Goal: Feedback & Contribution: Contribute content

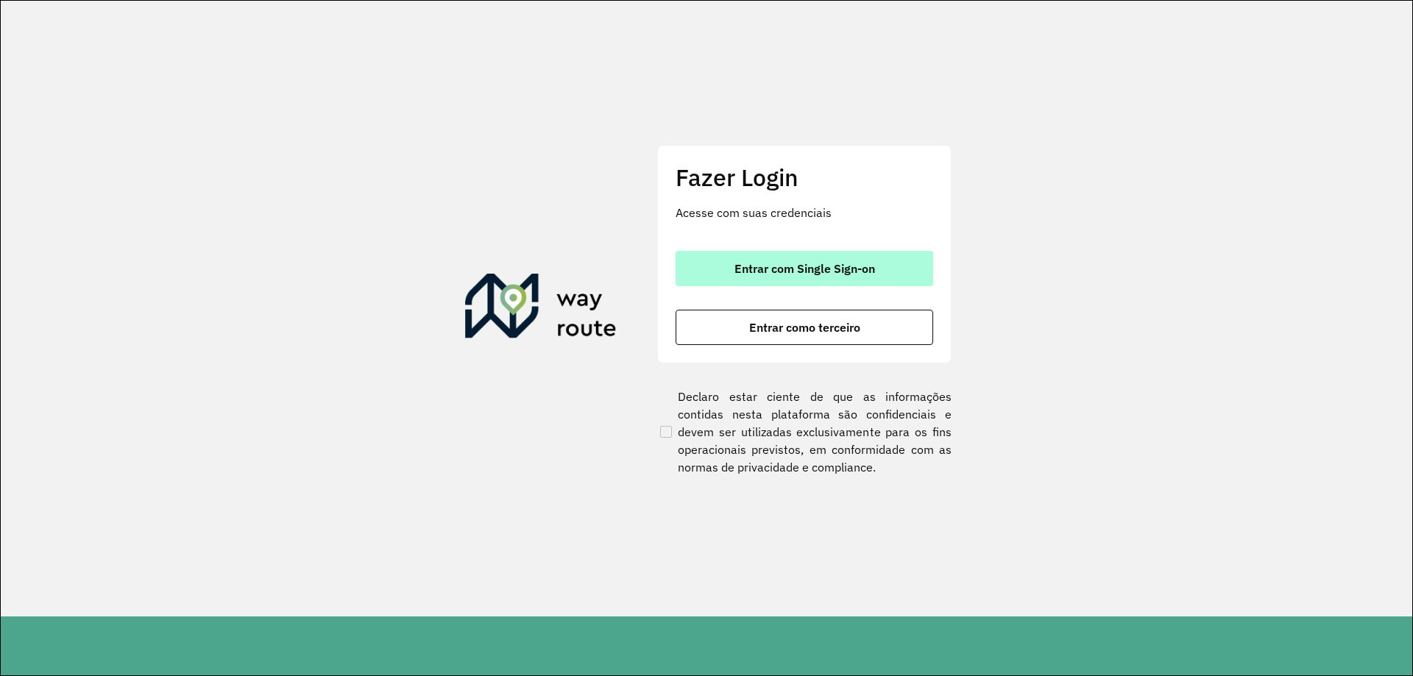
click at [827, 270] on span "Entrar com Single Sign-on" at bounding box center [805, 269] width 141 height 12
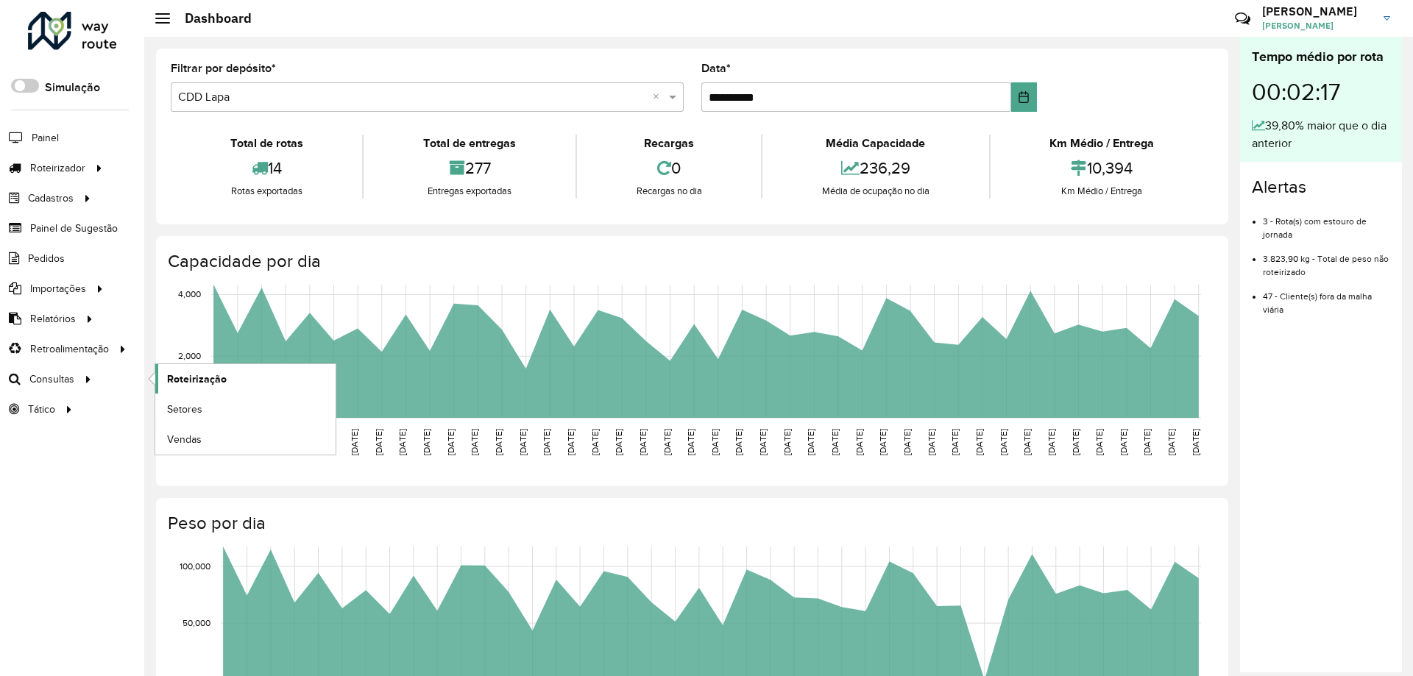
click at [187, 373] on span "Roteirização" at bounding box center [197, 379] width 60 height 15
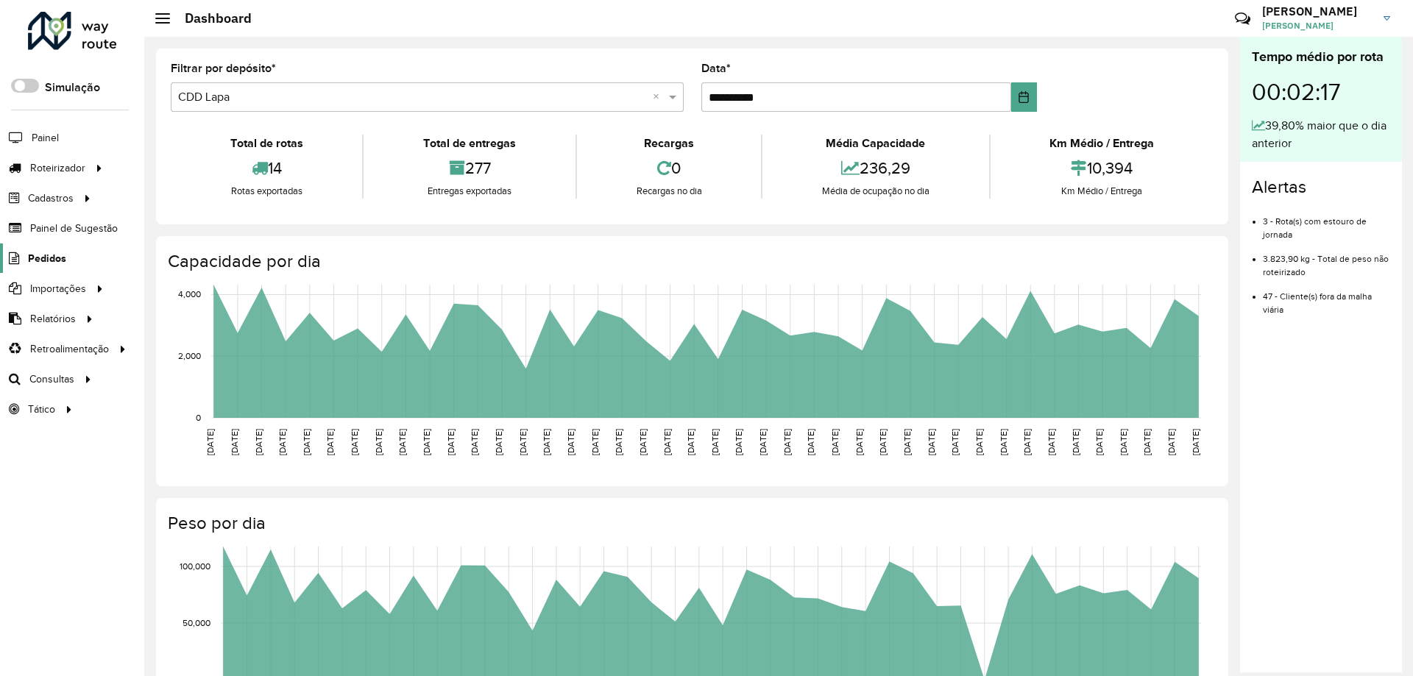
click at [41, 260] on span "Pedidos" at bounding box center [47, 258] width 38 height 15
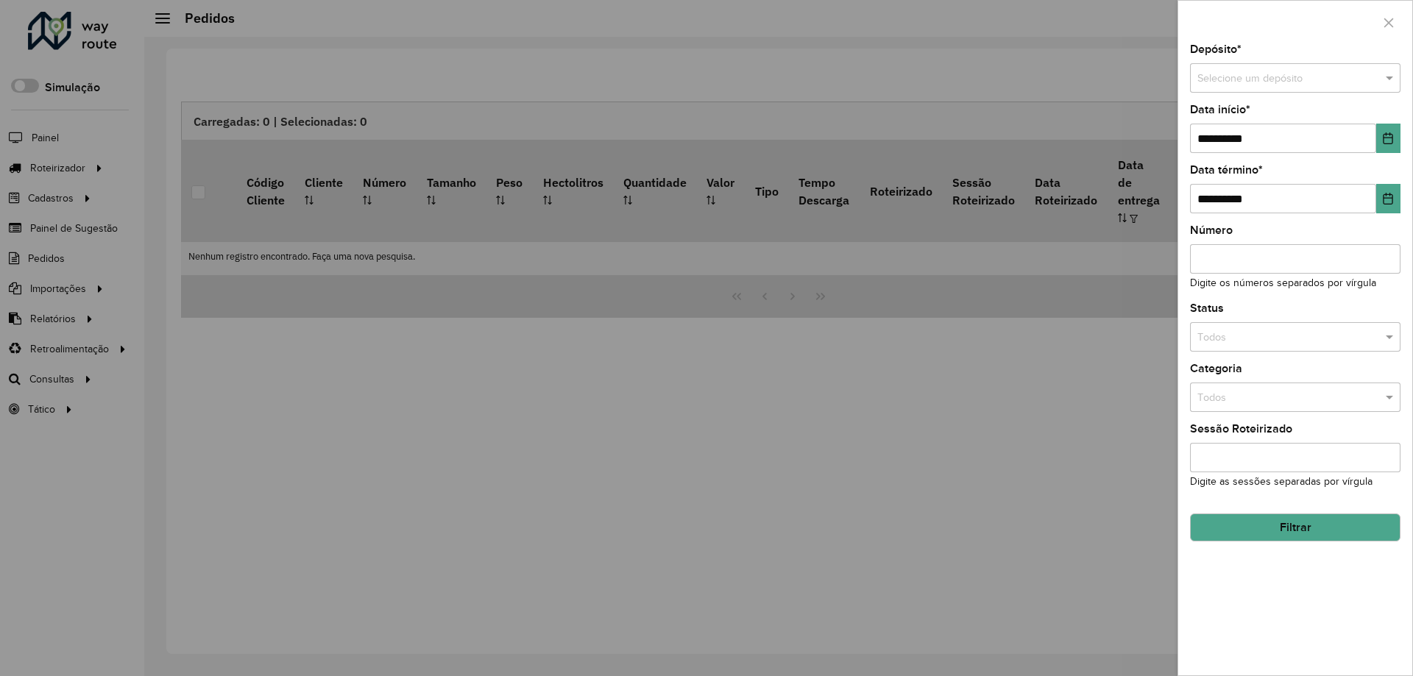
click at [69, 130] on div at bounding box center [706, 338] width 1413 height 676
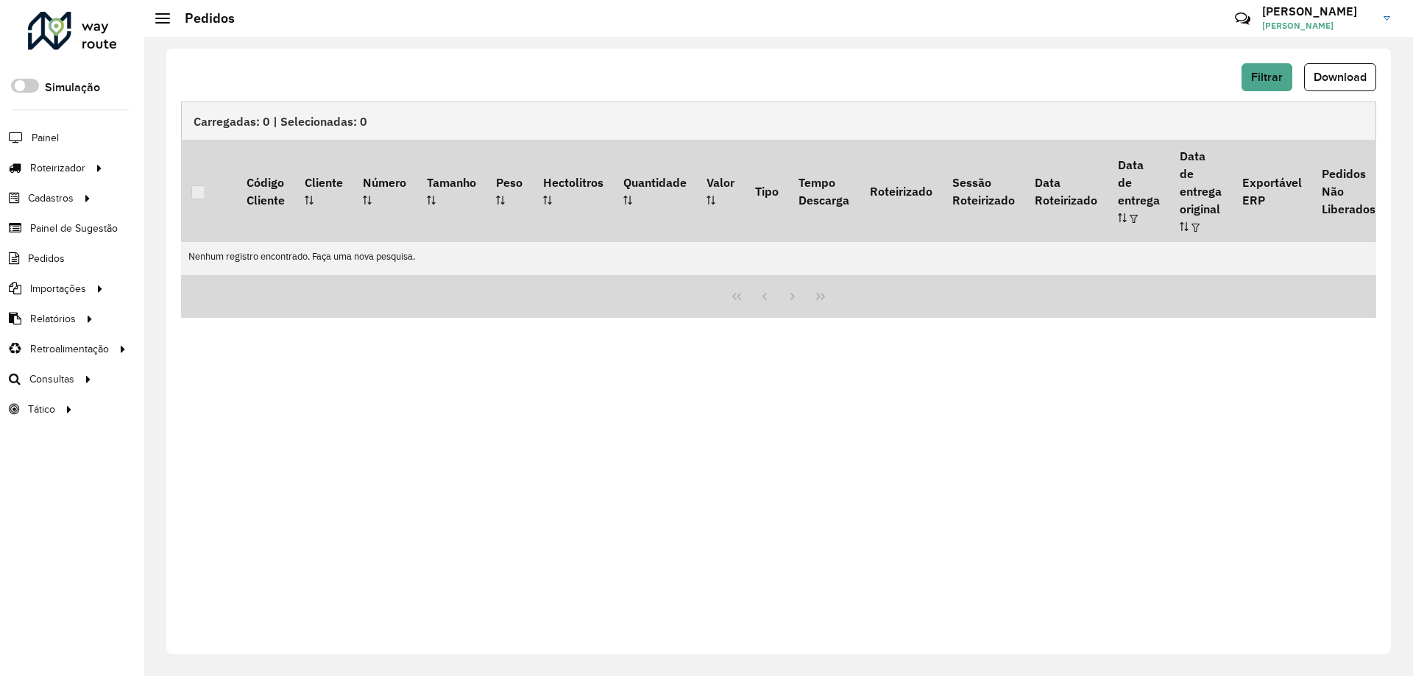
click at [1362, 15] on h3 "Pedro" at bounding box center [1317, 11] width 110 height 14
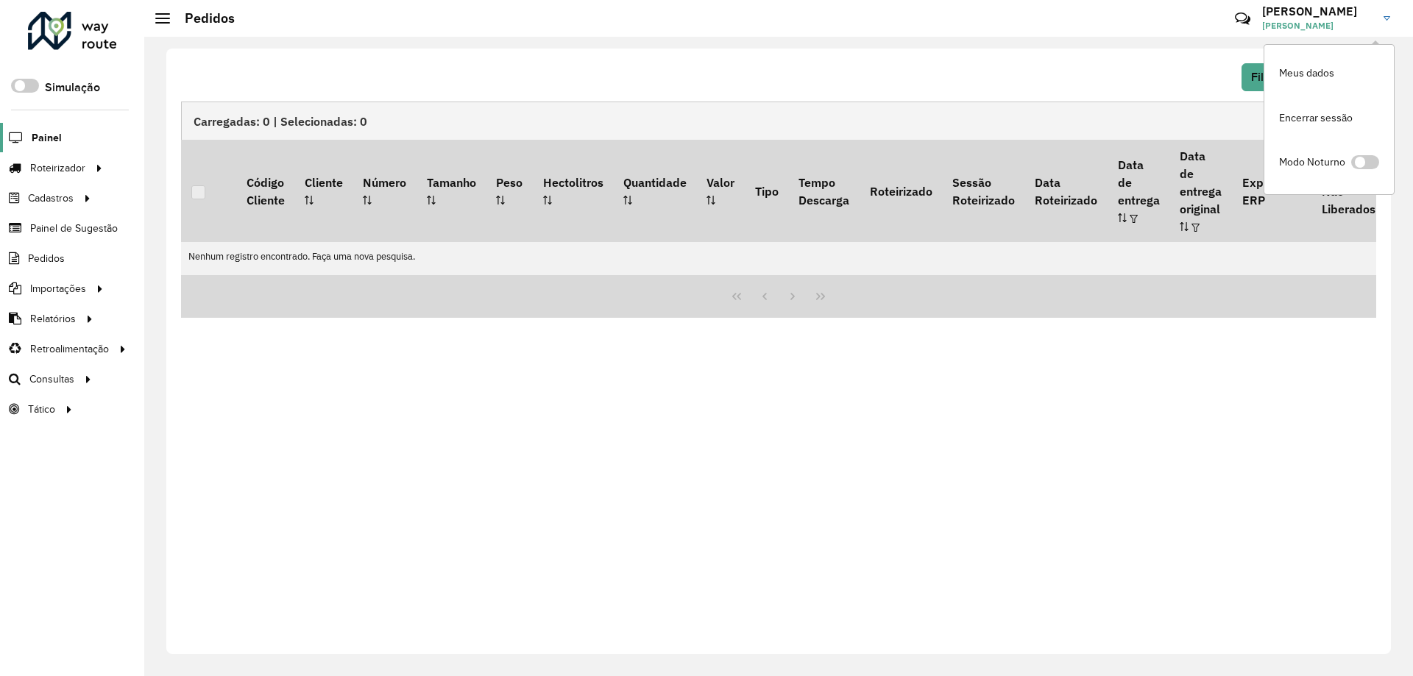
click at [43, 141] on span "Painel" at bounding box center [47, 137] width 30 height 15
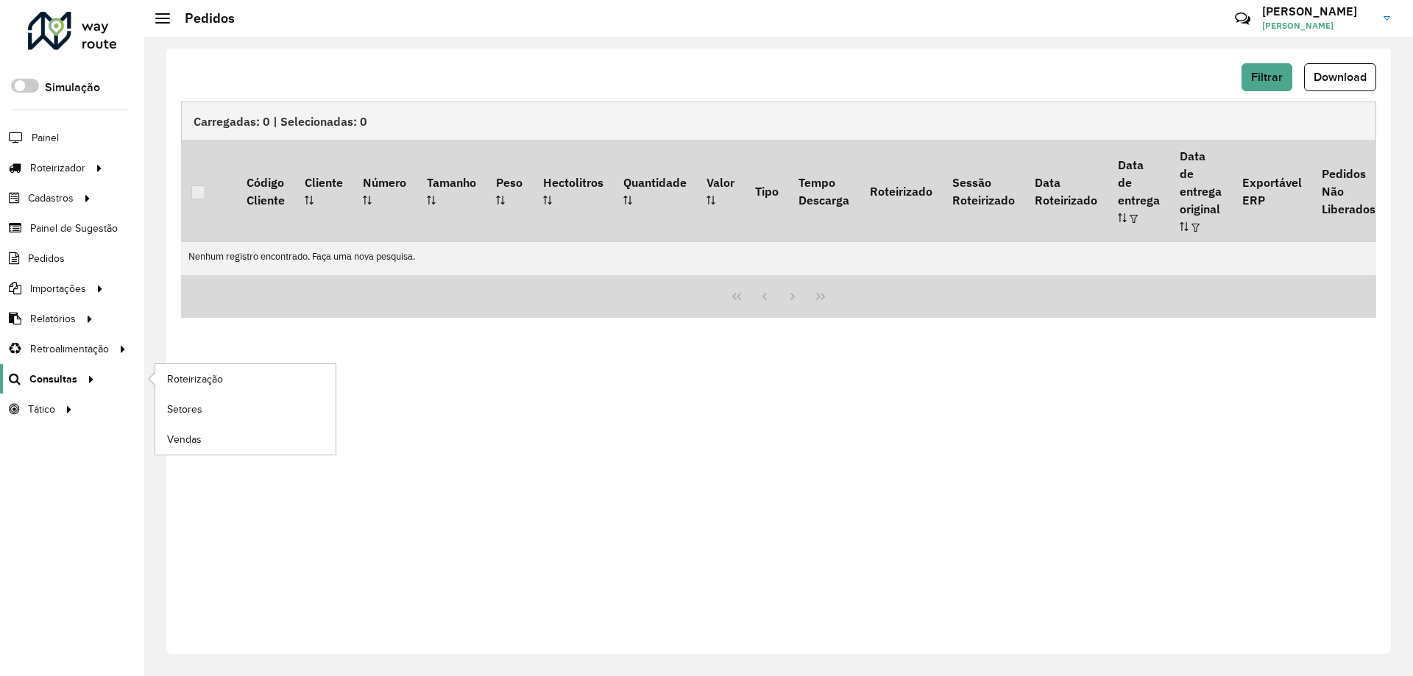
click at [72, 375] on span "Consultas" at bounding box center [53, 379] width 48 height 15
click at [82, 226] on span "Painel de Sugestão" at bounding box center [76, 228] width 92 height 15
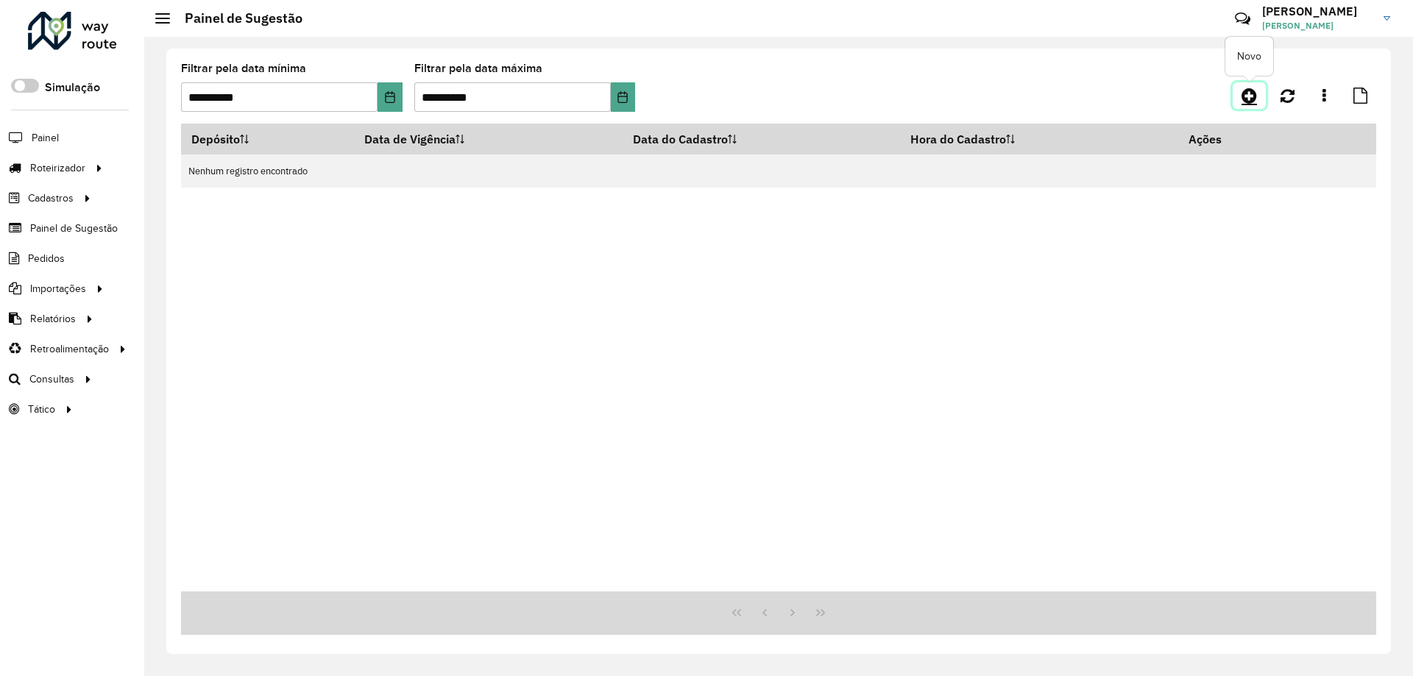
click at [1248, 101] on icon at bounding box center [1249, 96] width 15 height 18
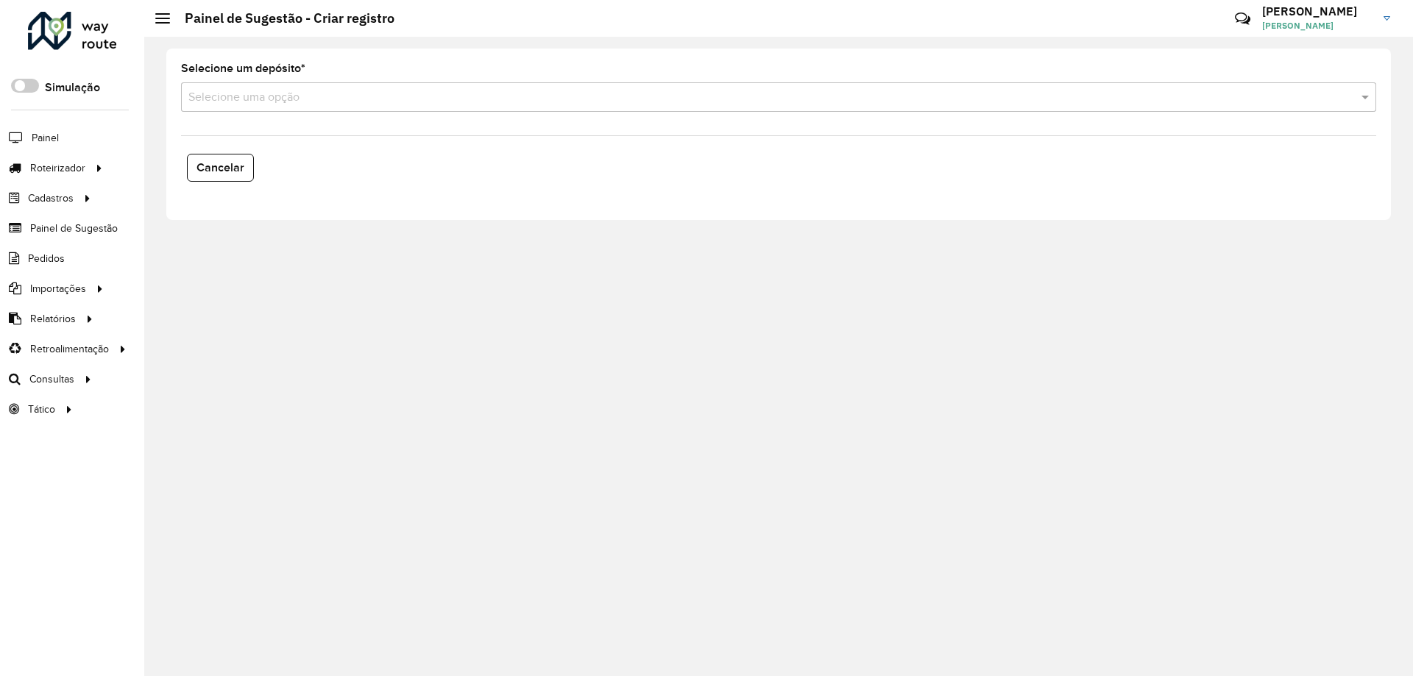
click at [258, 100] on input "text" at bounding box center [763, 98] width 1151 height 18
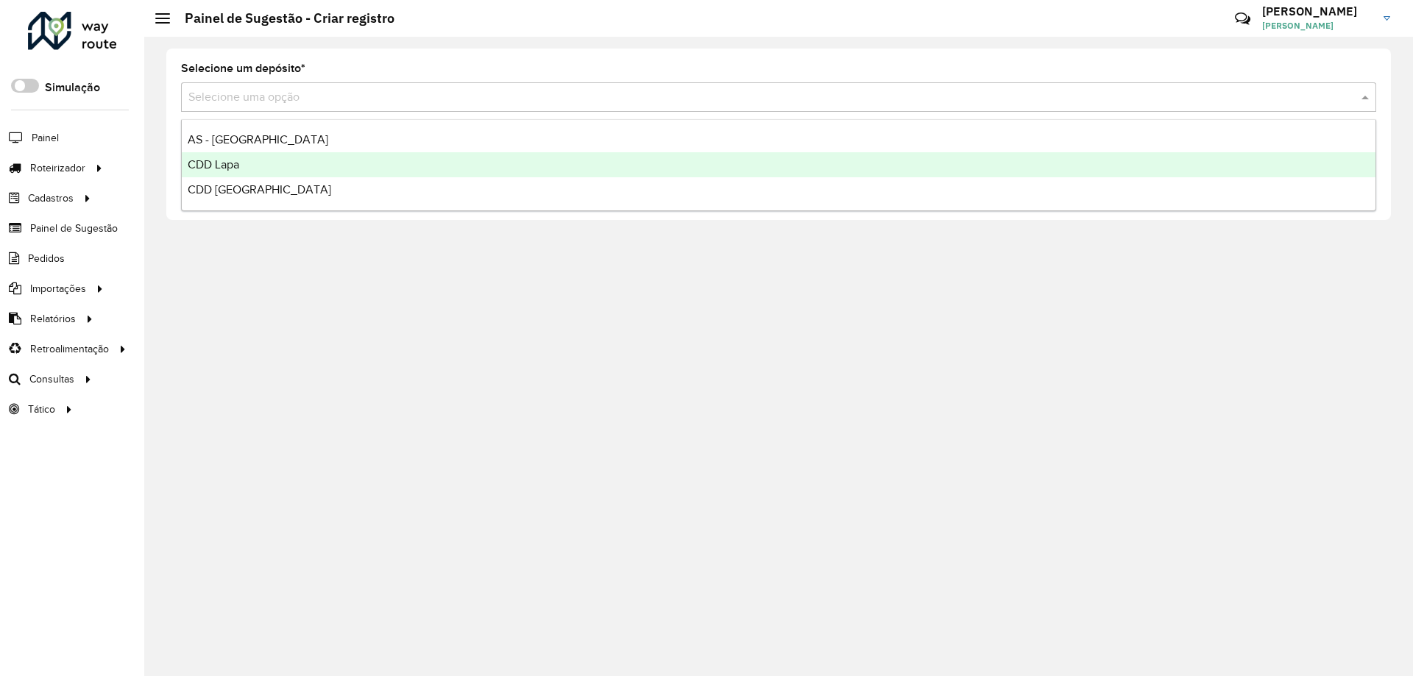
click at [263, 171] on div "CDD Lapa" at bounding box center [779, 164] width 1194 height 25
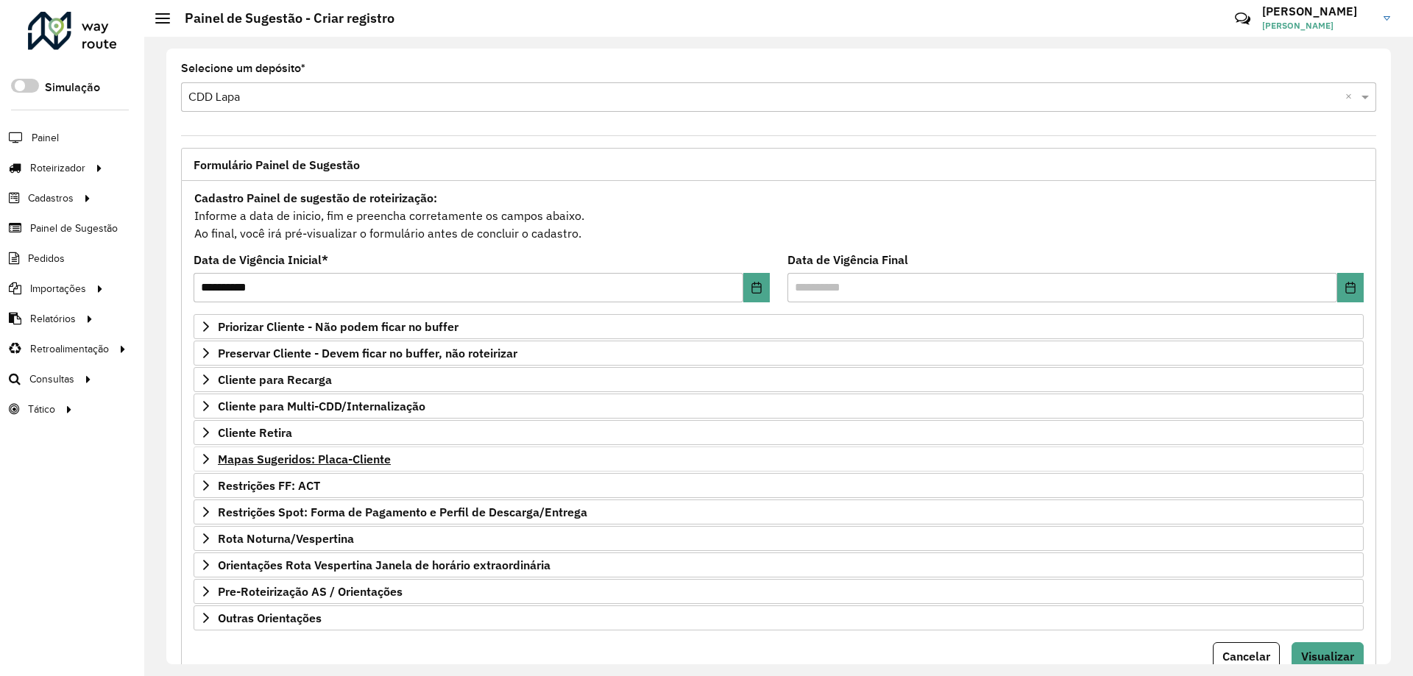
scroll to position [57, 0]
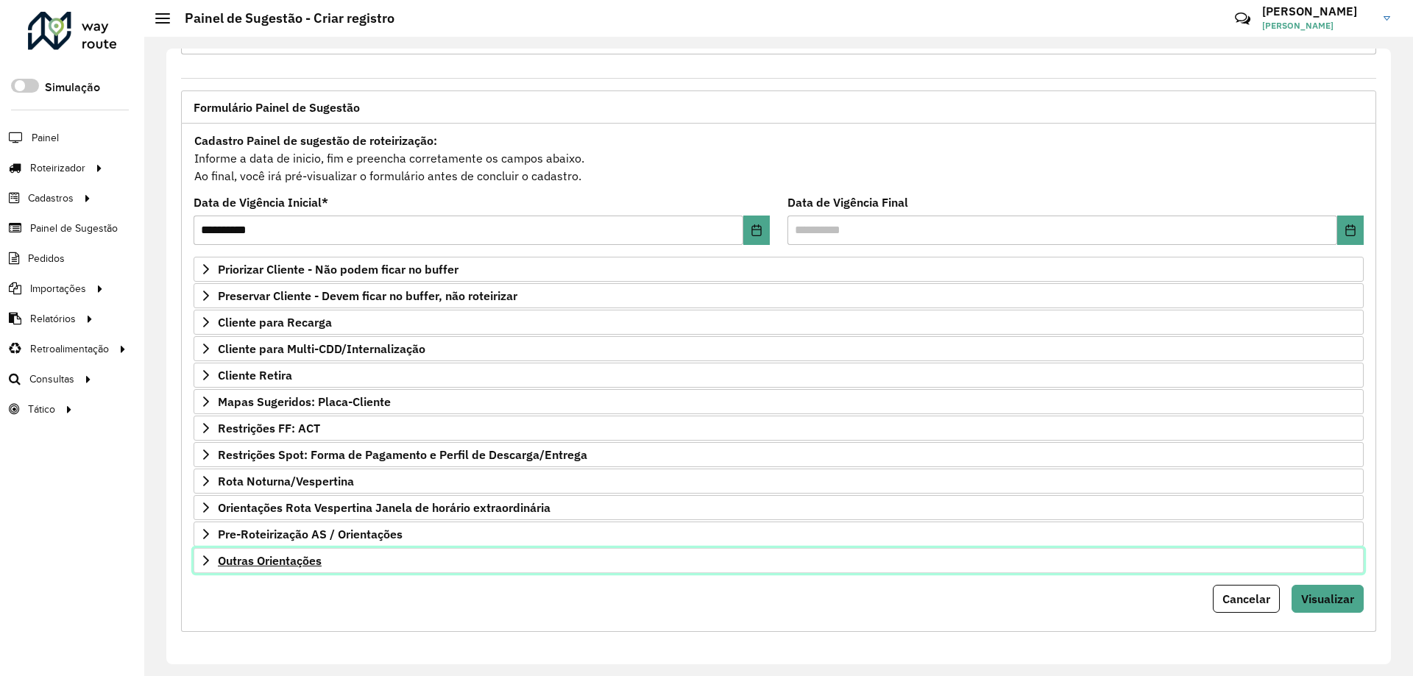
click at [362, 556] on link "Outras Orientações" at bounding box center [779, 560] width 1170 height 25
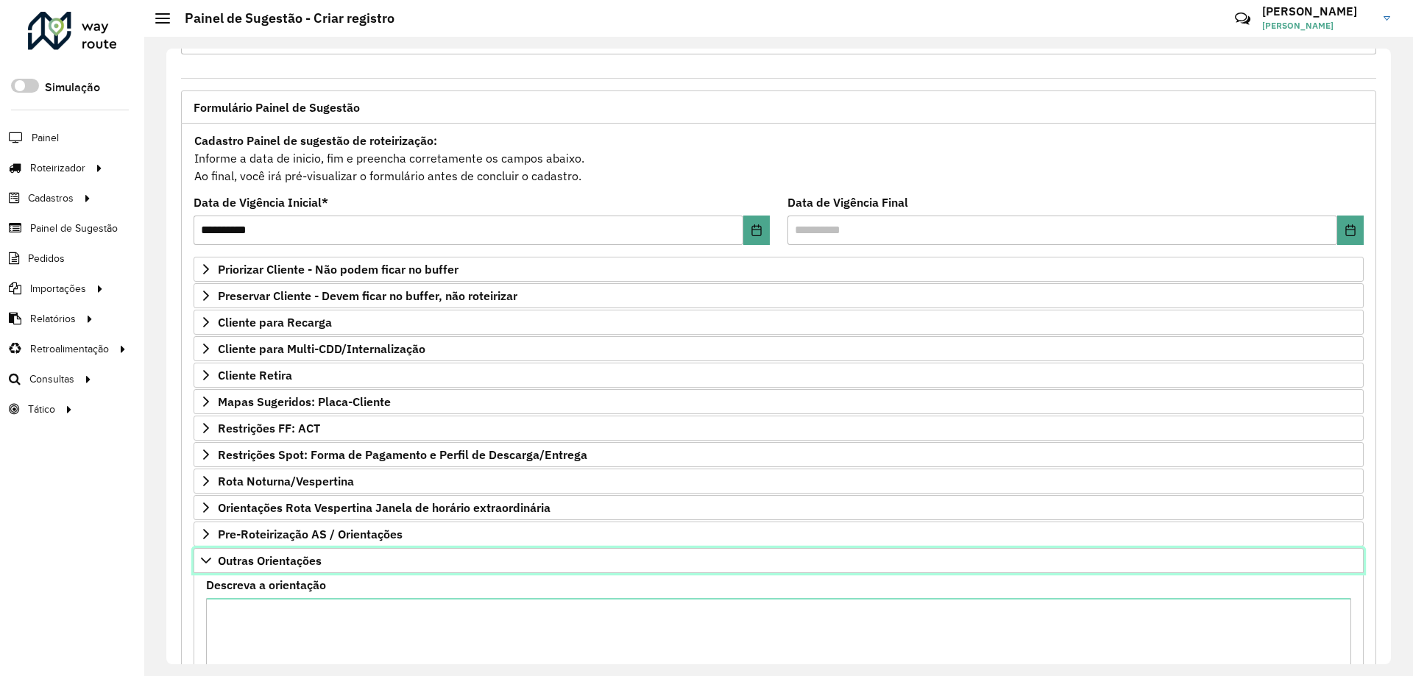
scroll to position [205, 0]
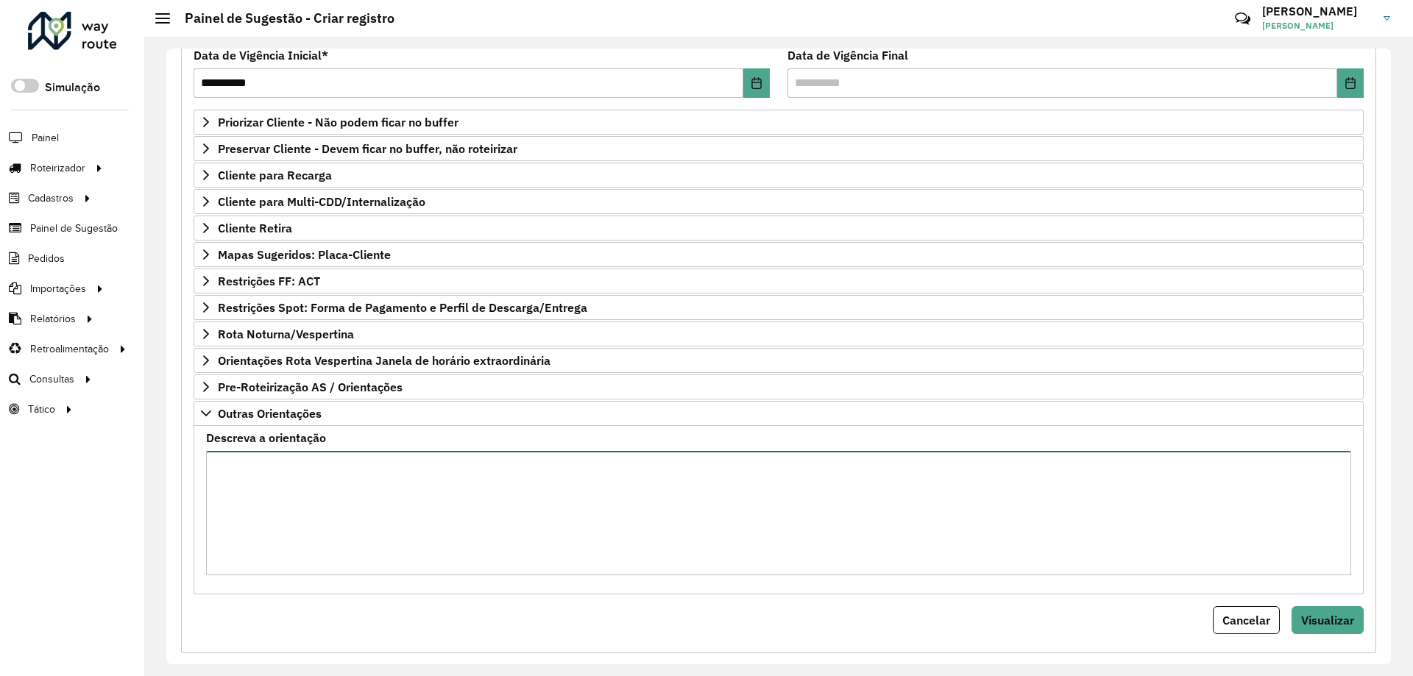
click at [343, 504] on textarea "Descreva a orientação" at bounding box center [778, 513] width 1145 height 124
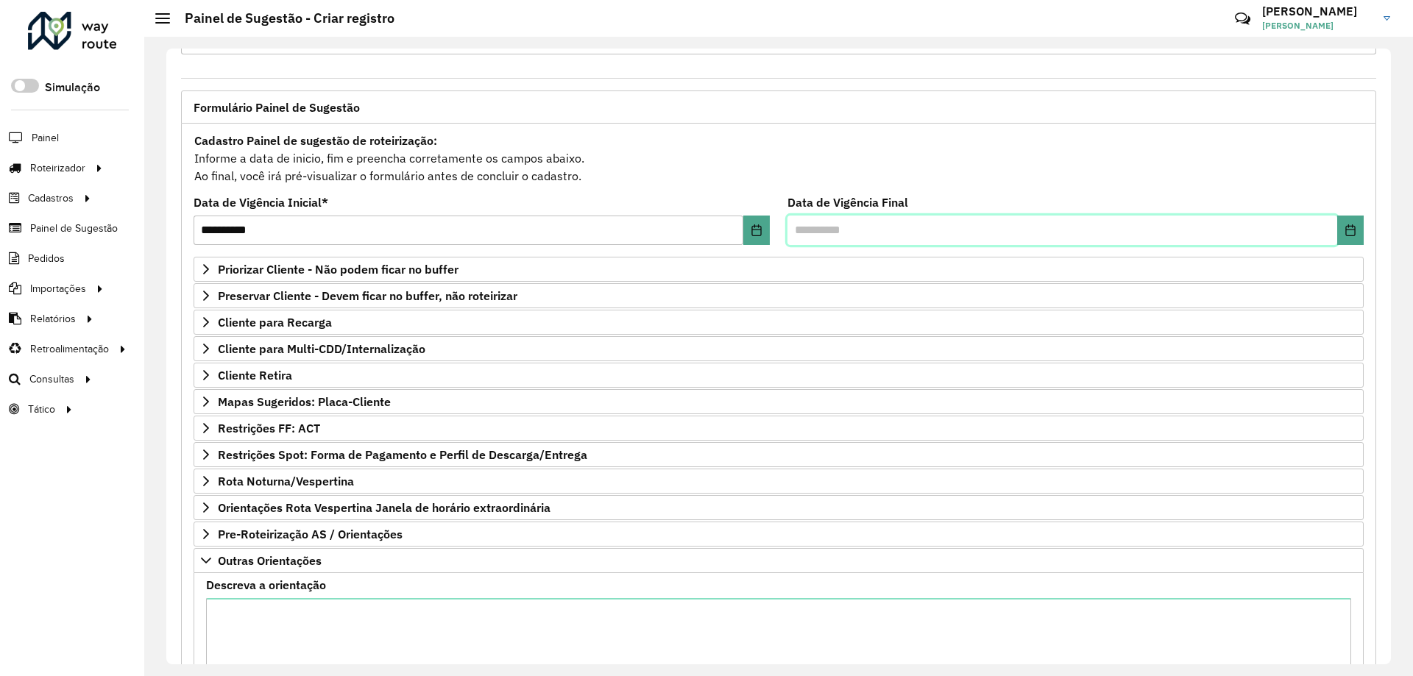
click at [843, 233] on input "text" at bounding box center [1063, 230] width 550 height 29
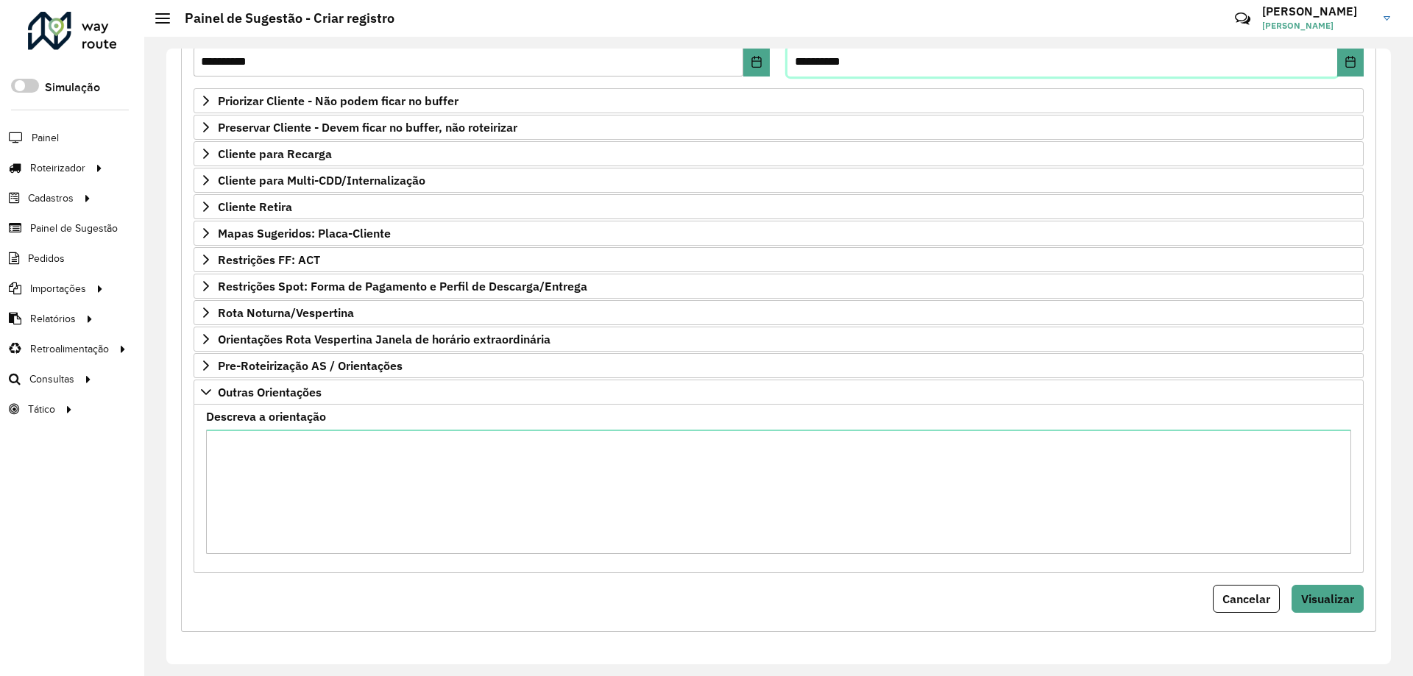
type input "**********"
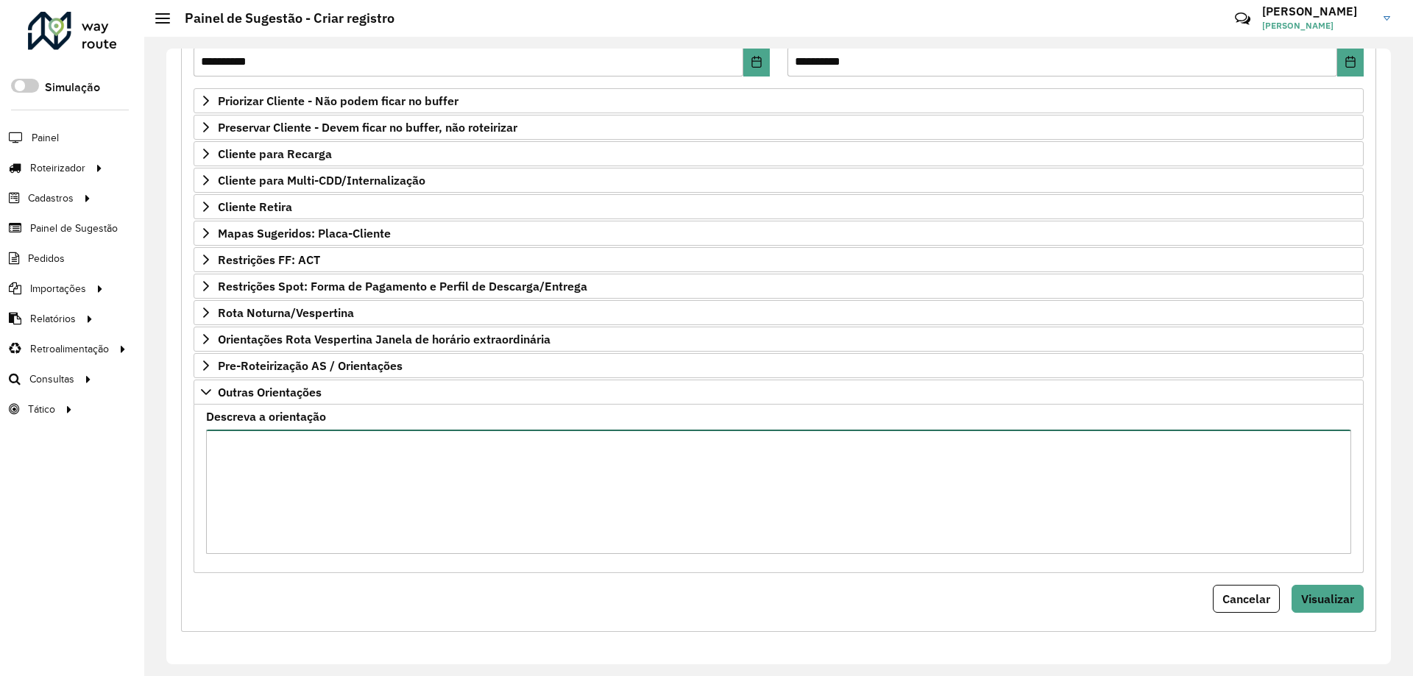
click at [368, 471] on textarea "Descreva a orientação" at bounding box center [778, 492] width 1145 height 124
type textarea "*"
paste textarea "********"
drag, startPoint x: 290, startPoint y: 443, endPoint x: 89, endPoint y: 422, distance: 202.0
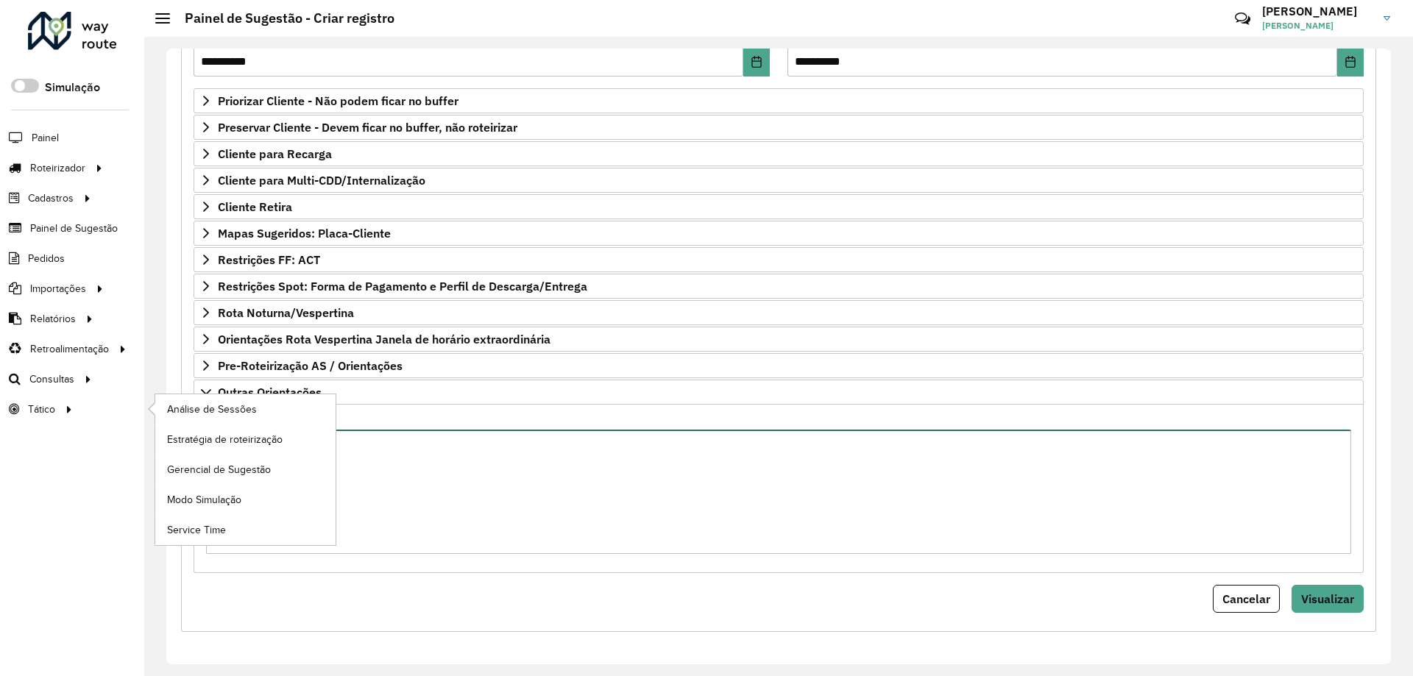
click at [89, 422] on div "Roteirizador AmbevTech Simulação Painel Roteirizador Entregas Vendas Cadastros …" at bounding box center [706, 338] width 1413 height 676
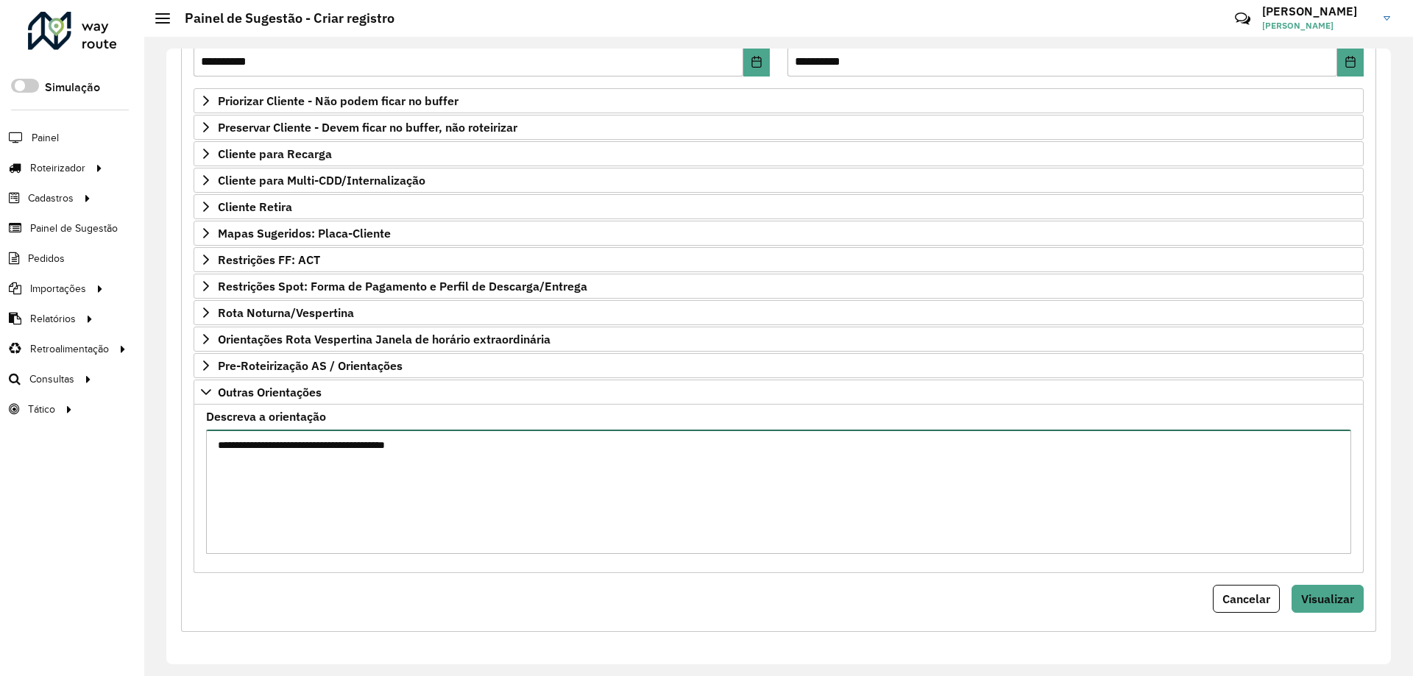
click at [453, 455] on textarea "**********" at bounding box center [778, 492] width 1145 height 124
type textarea "**********"
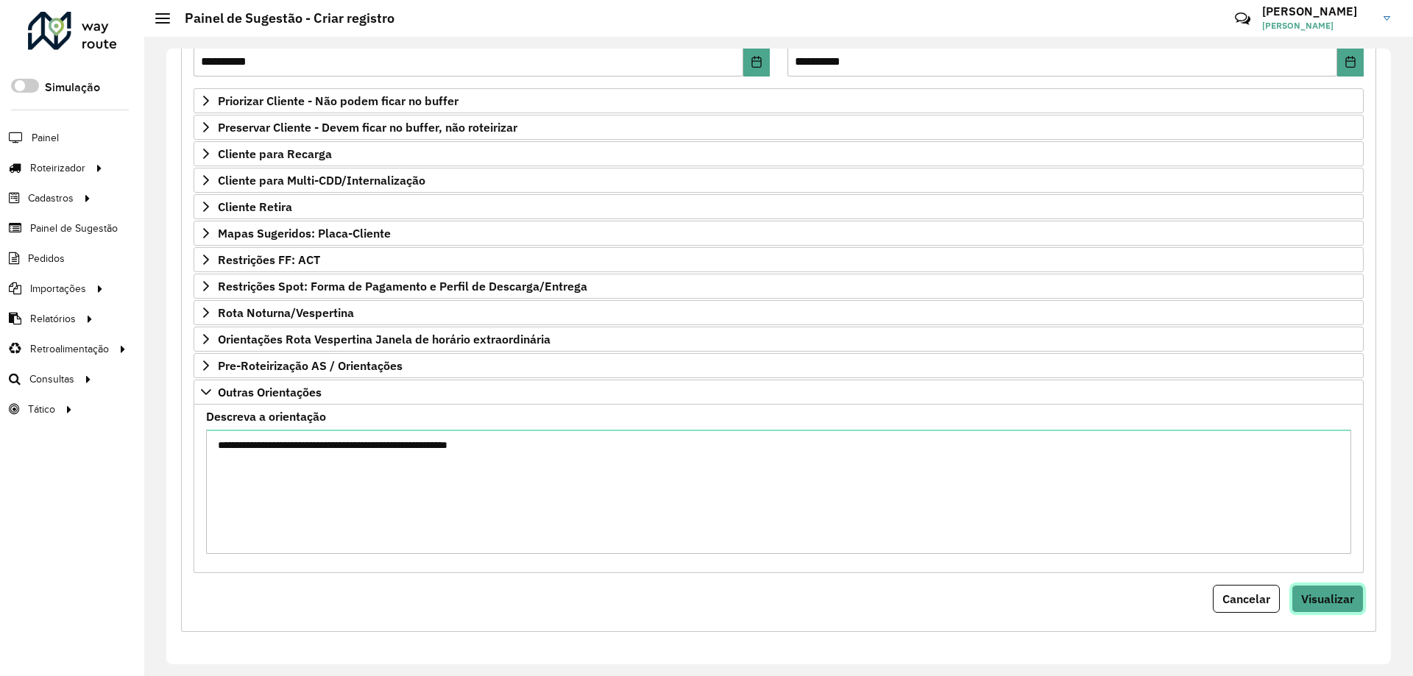
click at [1323, 598] on span "Visualizar" at bounding box center [1327, 599] width 53 height 15
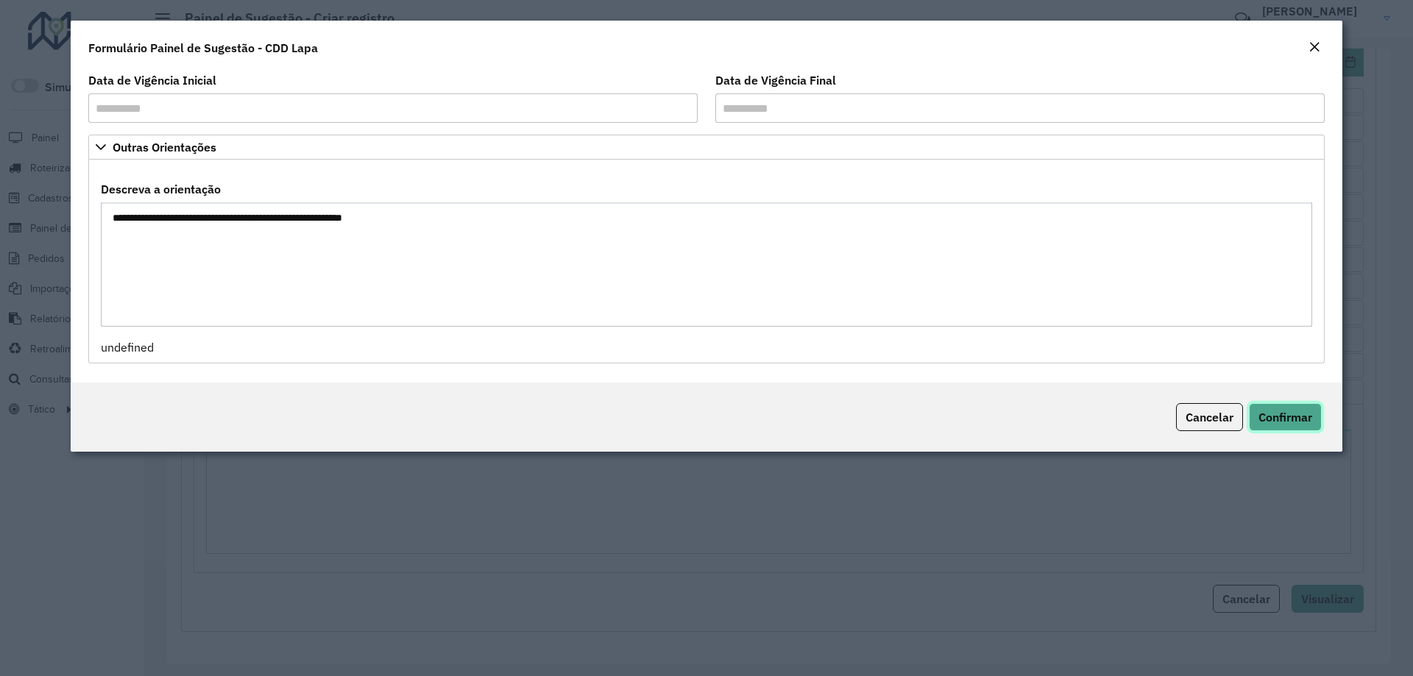
click at [1295, 417] on span "Confirmar" at bounding box center [1286, 417] width 54 height 15
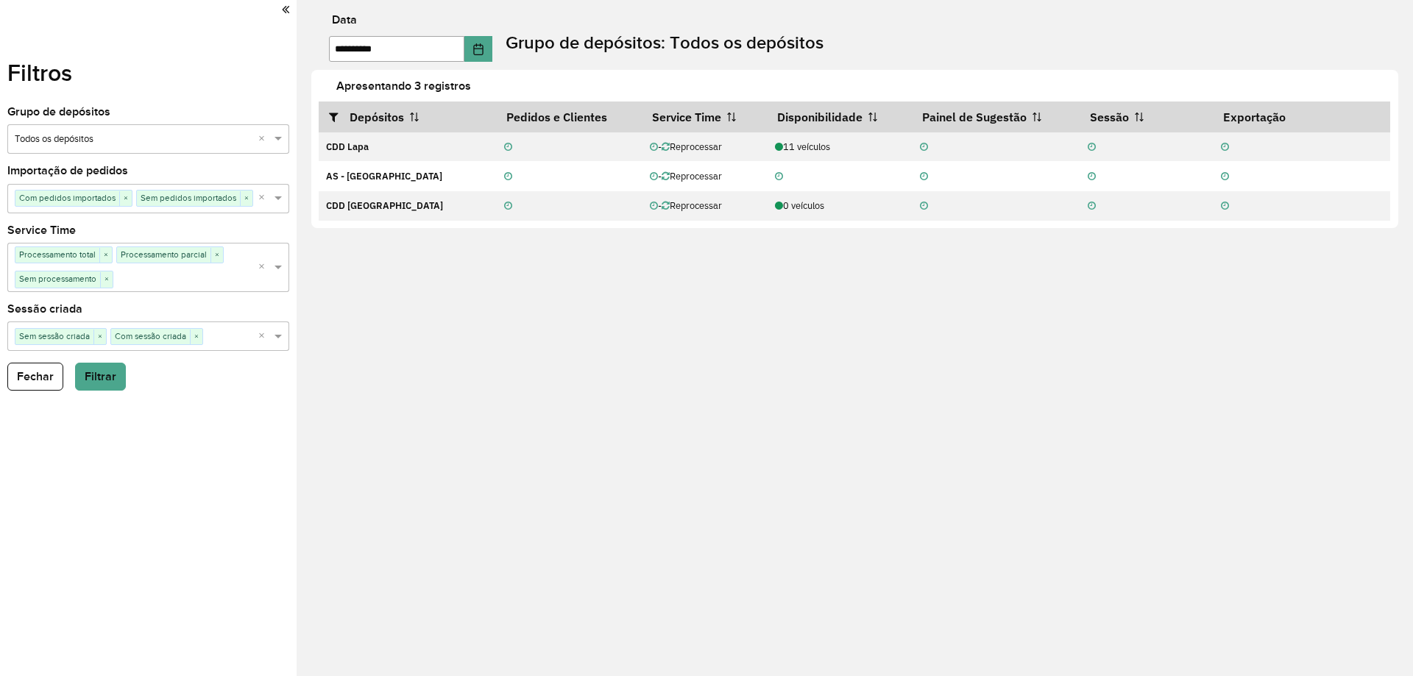
click at [286, 12] on icon at bounding box center [285, 9] width 7 height 13
